Goal: Navigation & Orientation: Find specific page/section

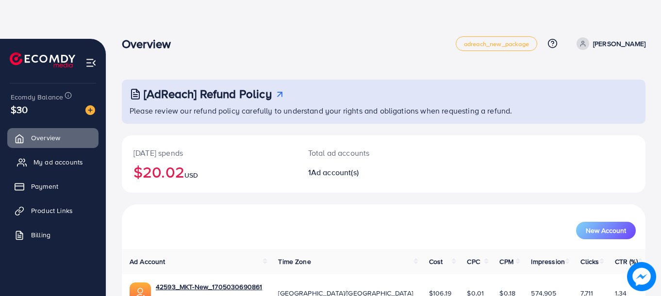
click at [74, 158] on span "My ad accounts" at bounding box center [59, 162] width 50 height 10
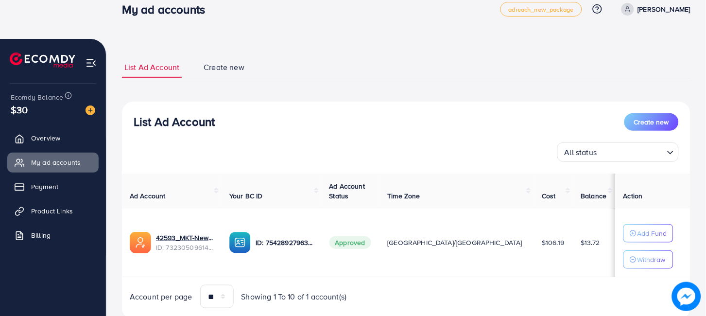
scroll to position [66, 0]
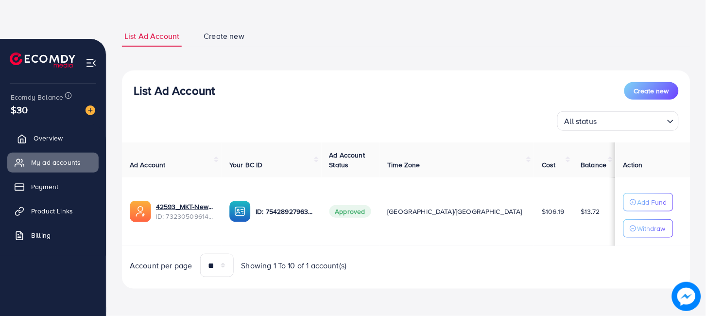
click at [62, 134] on link "Overview" at bounding box center [52, 137] width 91 height 19
